Goal: Navigation & Orientation: Find specific page/section

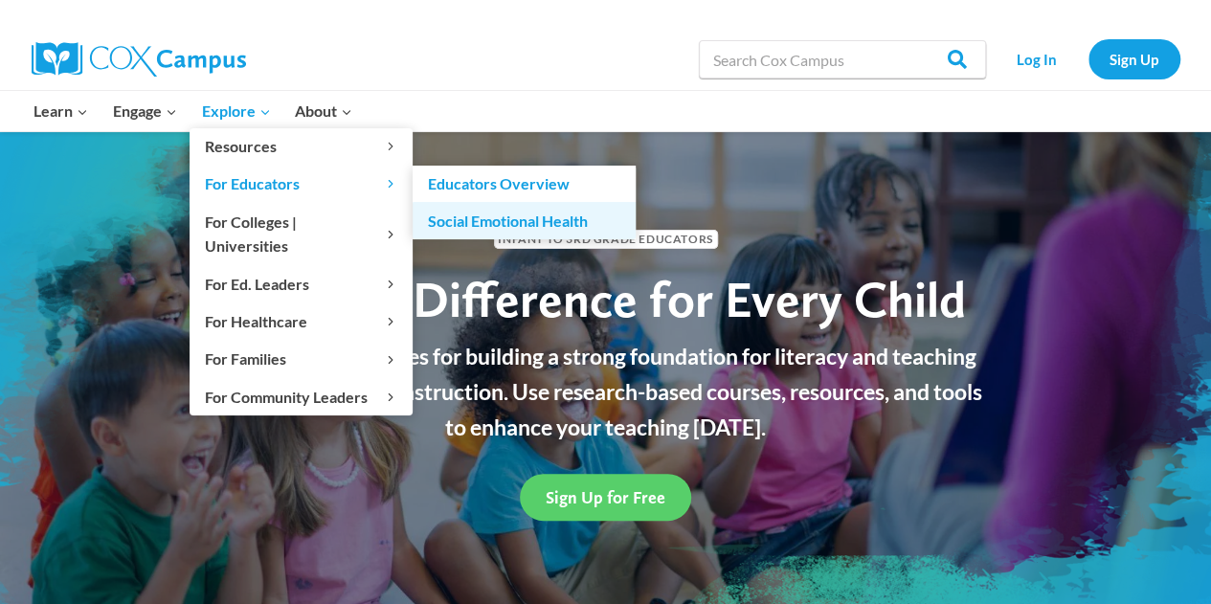
click at [476, 225] on link "Social Emotional Health" at bounding box center [524, 220] width 223 height 36
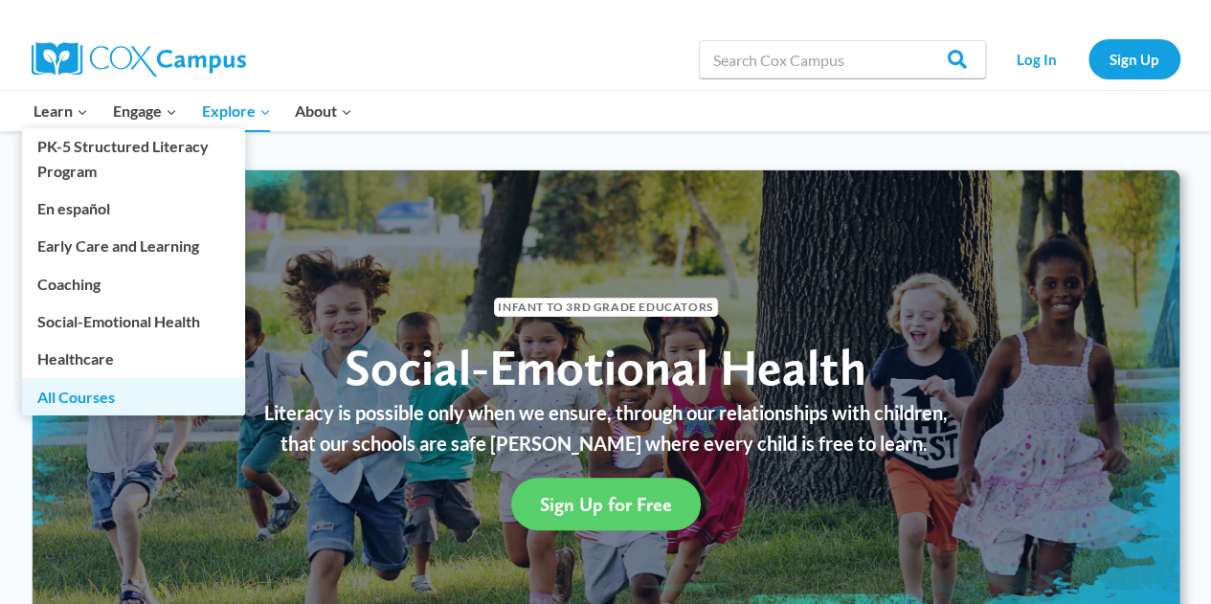
click at [54, 393] on link "All Courses" at bounding box center [133, 396] width 223 height 36
